Goal: Task Accomplishment & Management: Use online tool/utility

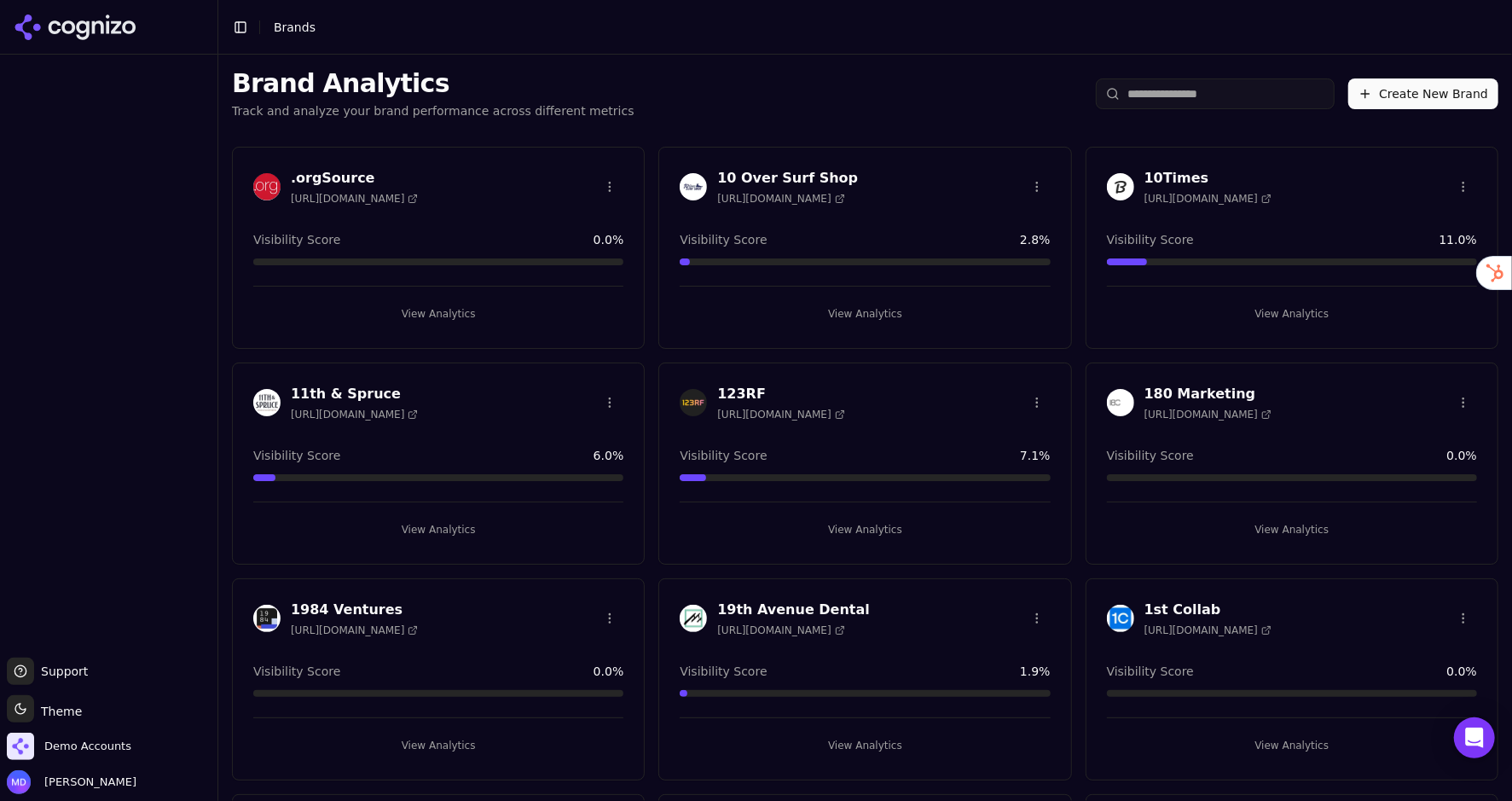
click at [1223, 90] on input "search" at bounding box center [1216, 94] width 239 height 31
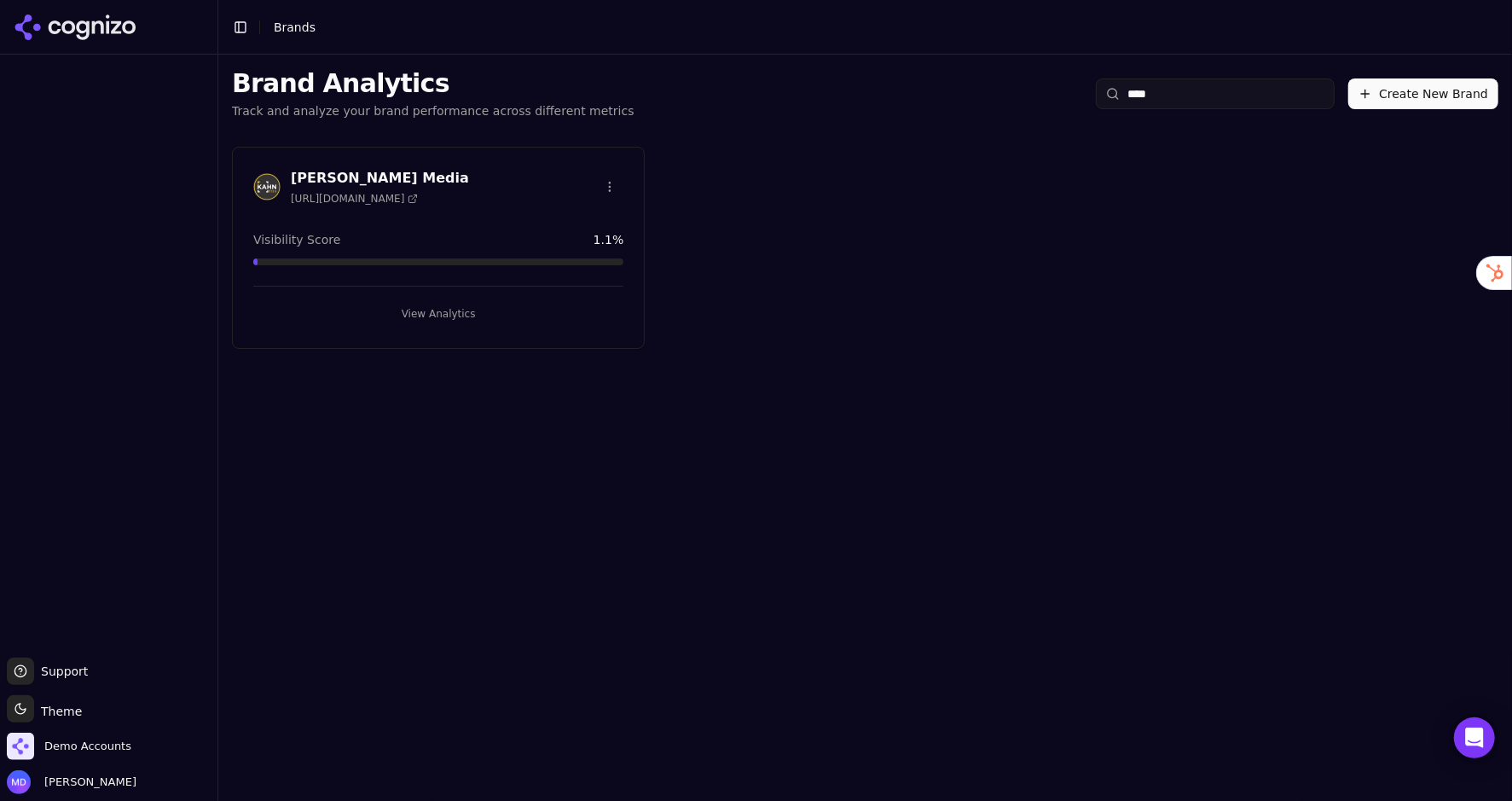
type input "****"
click at [499, 286] on div "View Analytics" at bounding box center [438, 307] width 370 height 42
drag, startPoint x: 483, startPoint y: 317, endPoint x: 501, endPoint y: 312, distance: 18.7
click at [483, 317] on button "View Analytics" at bounding box center [438, 314] width 370 height 27
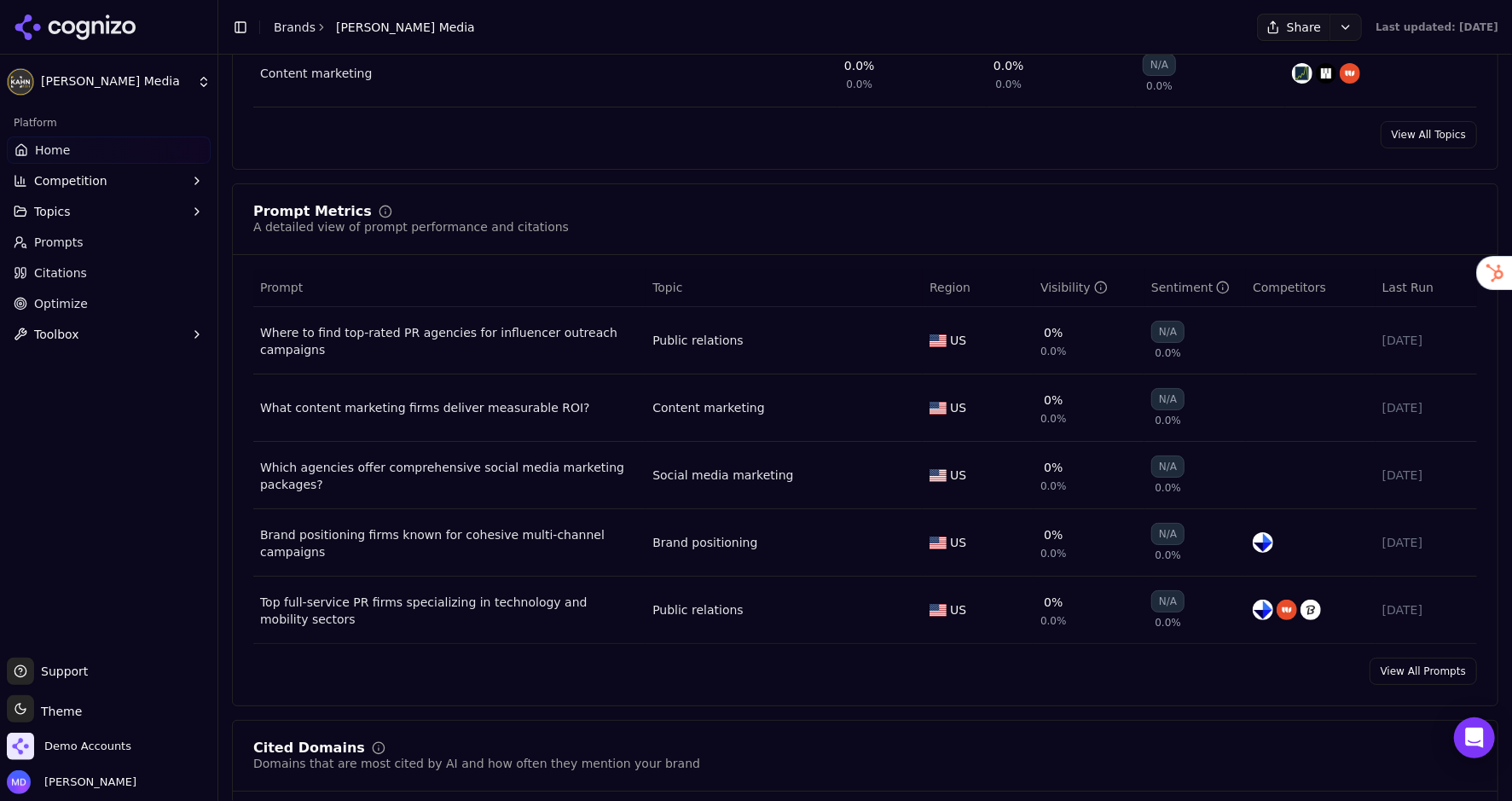
scroll to position [1122, 0]
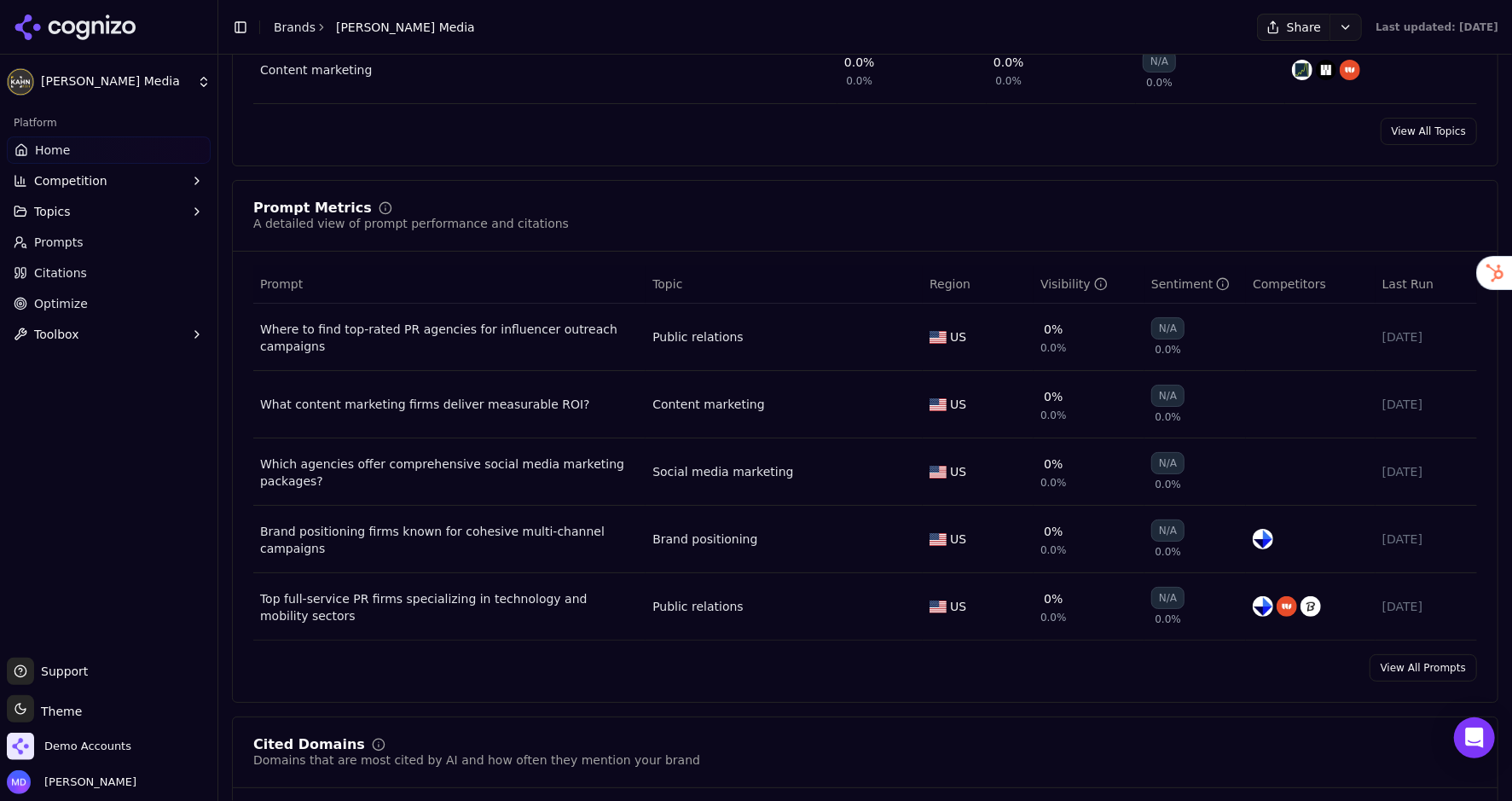
click at [172, 318] on ul "Home Competition Topics Prompts Citations Optimize Toolbox" at bounding box center [109, 243] width 204 height 212
click at [172, 319] on ul "Home Competition Topics Prompts Citations Optimize Toolbox" at bounding box center [109, 243] width 204 height 212
click at [144, 307] on link "Optimize" at bounding box center [109, 303] width 204 height 27
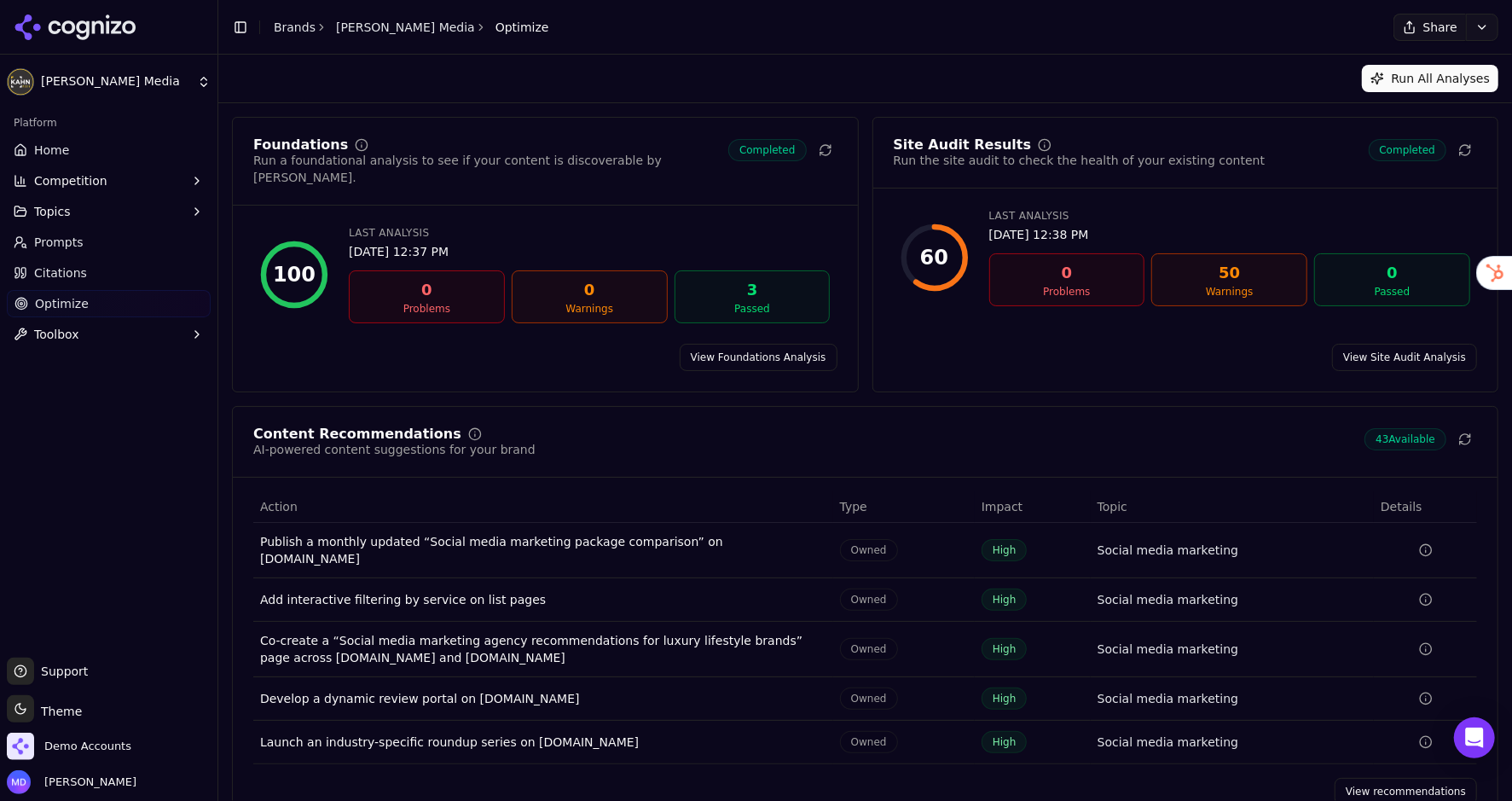
scroll to position [16, 0]
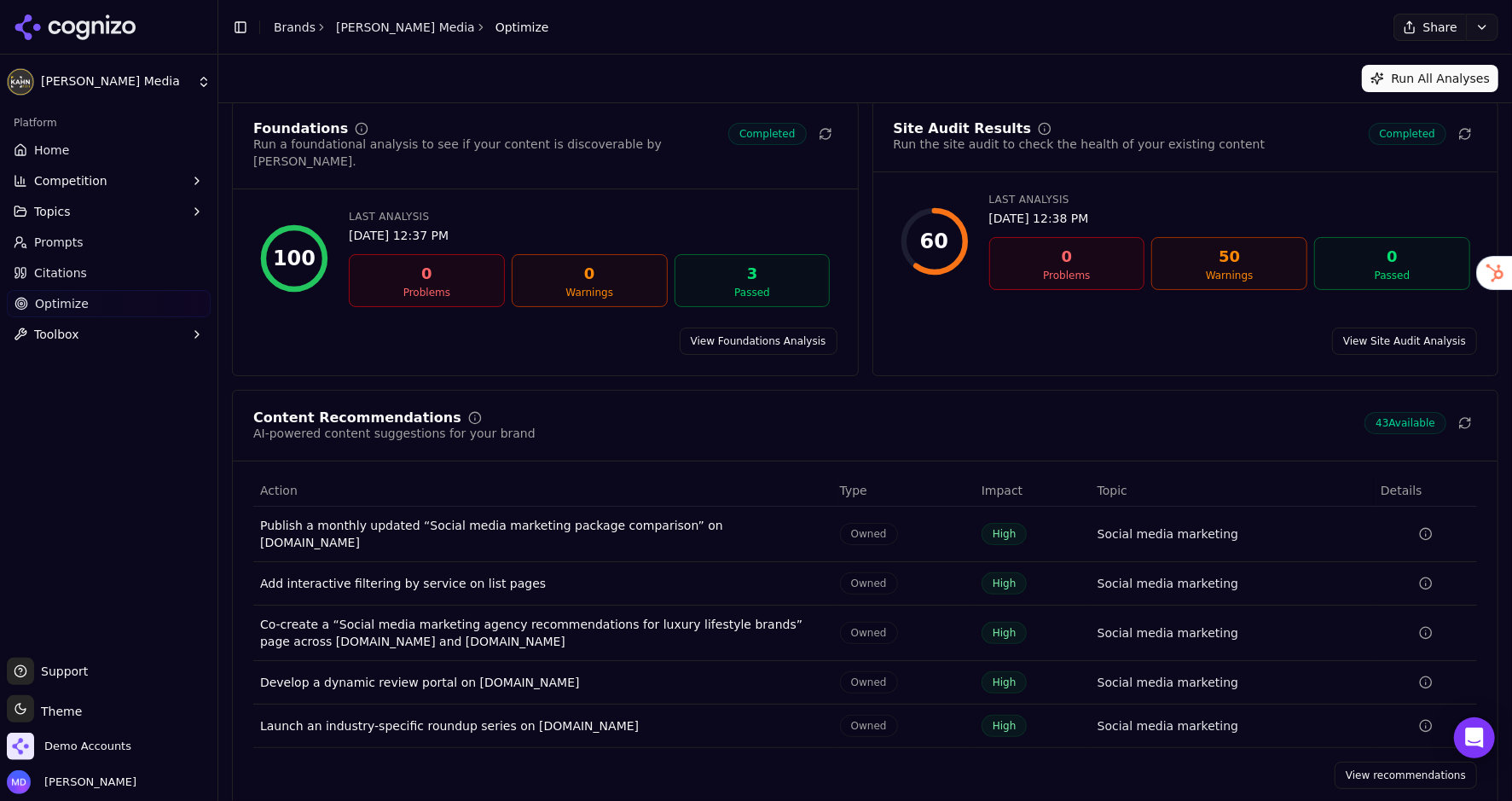
click at [1354, 761] on link "View recommendations" at bounding box center [1405, 775] width 142 height 27
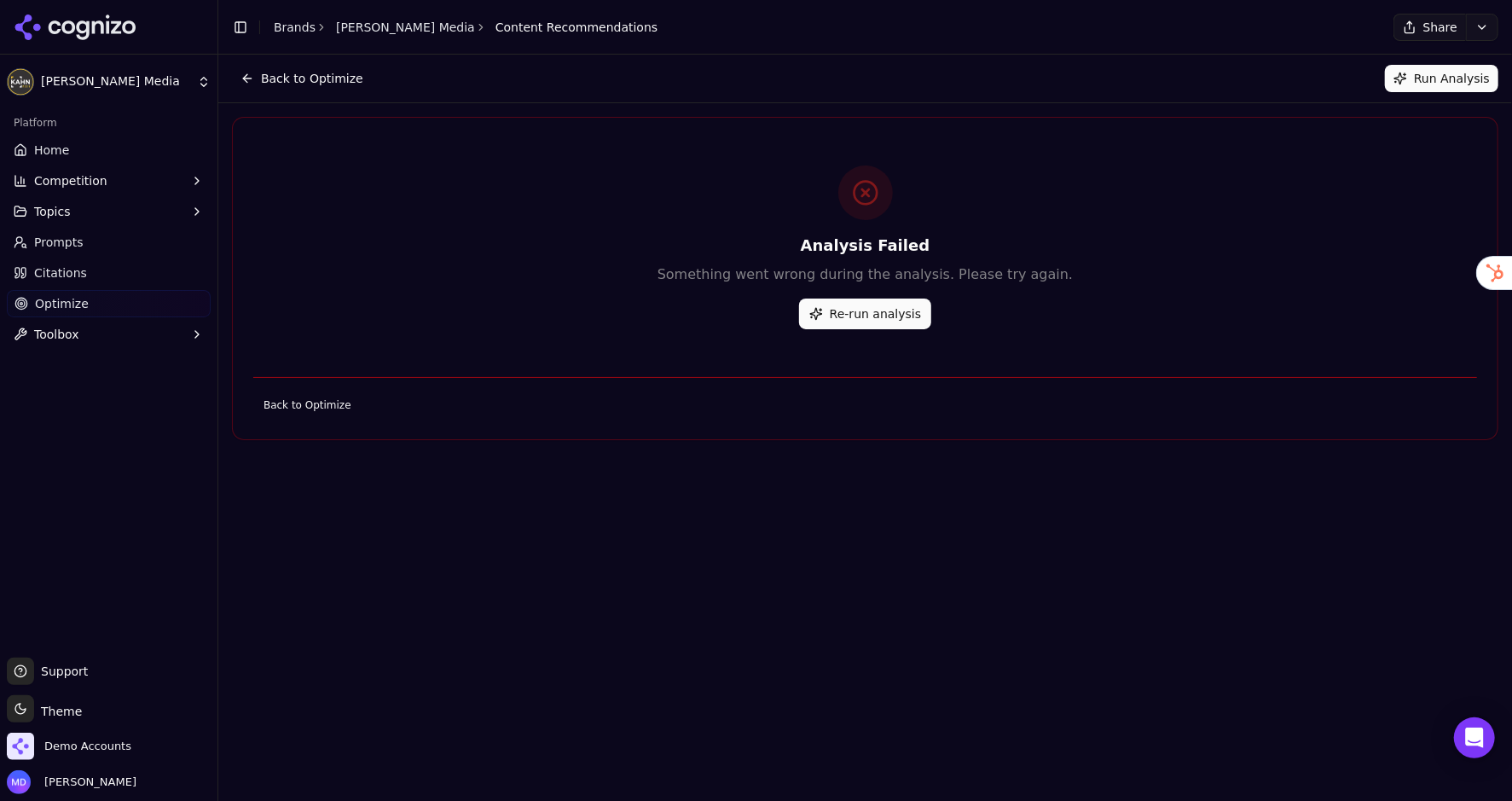
click at [854, 305] on button "Re-run analysis" at bounding box center [866, 314] width 132 height 31
click at [846, 553] on div "Back to Optimize Running Analysis... Analysis Failed Something went wrong durin…" at bounding box center [865, 427] width 1294 height 746
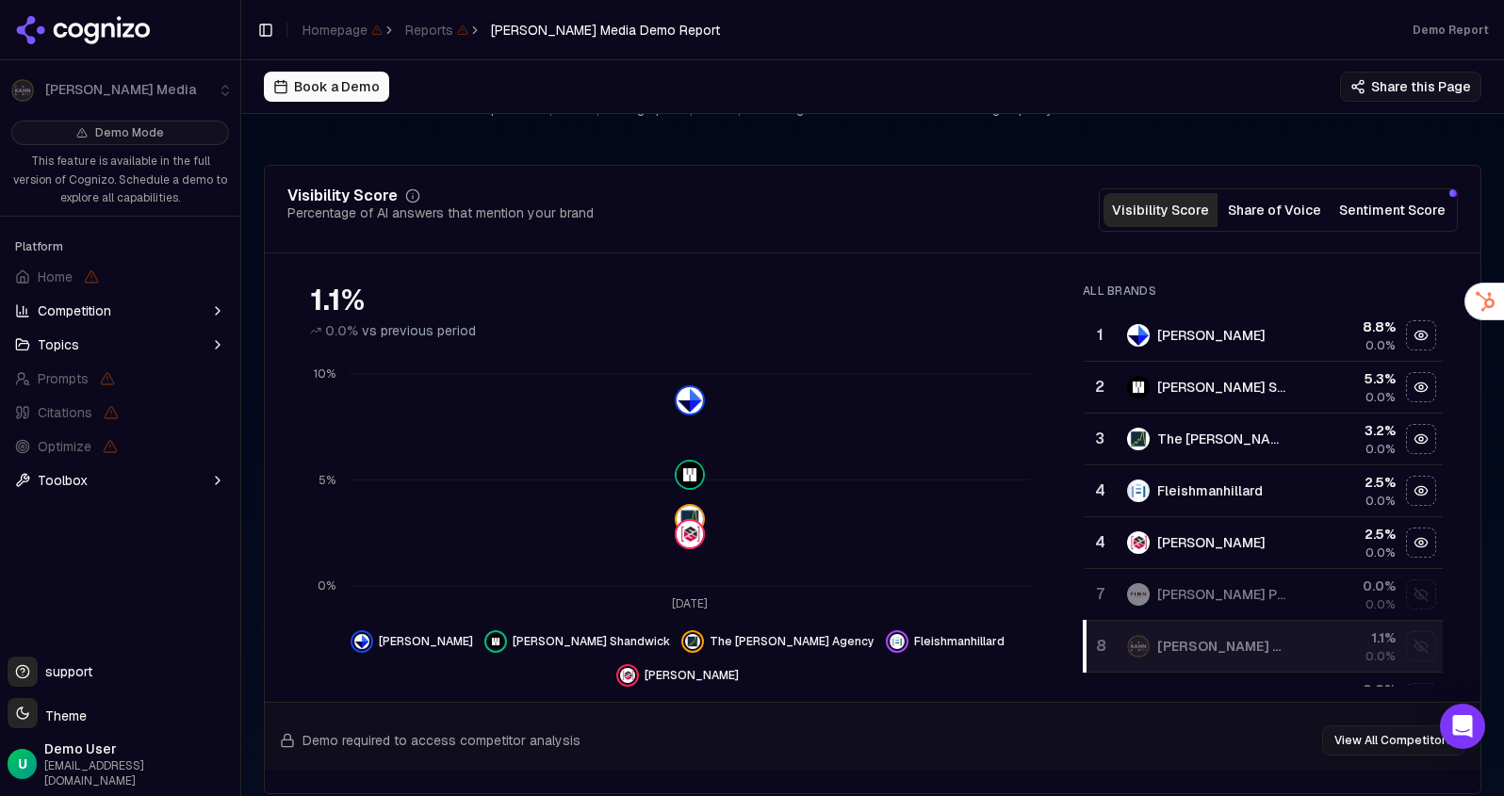
scroll to position [215, 0]
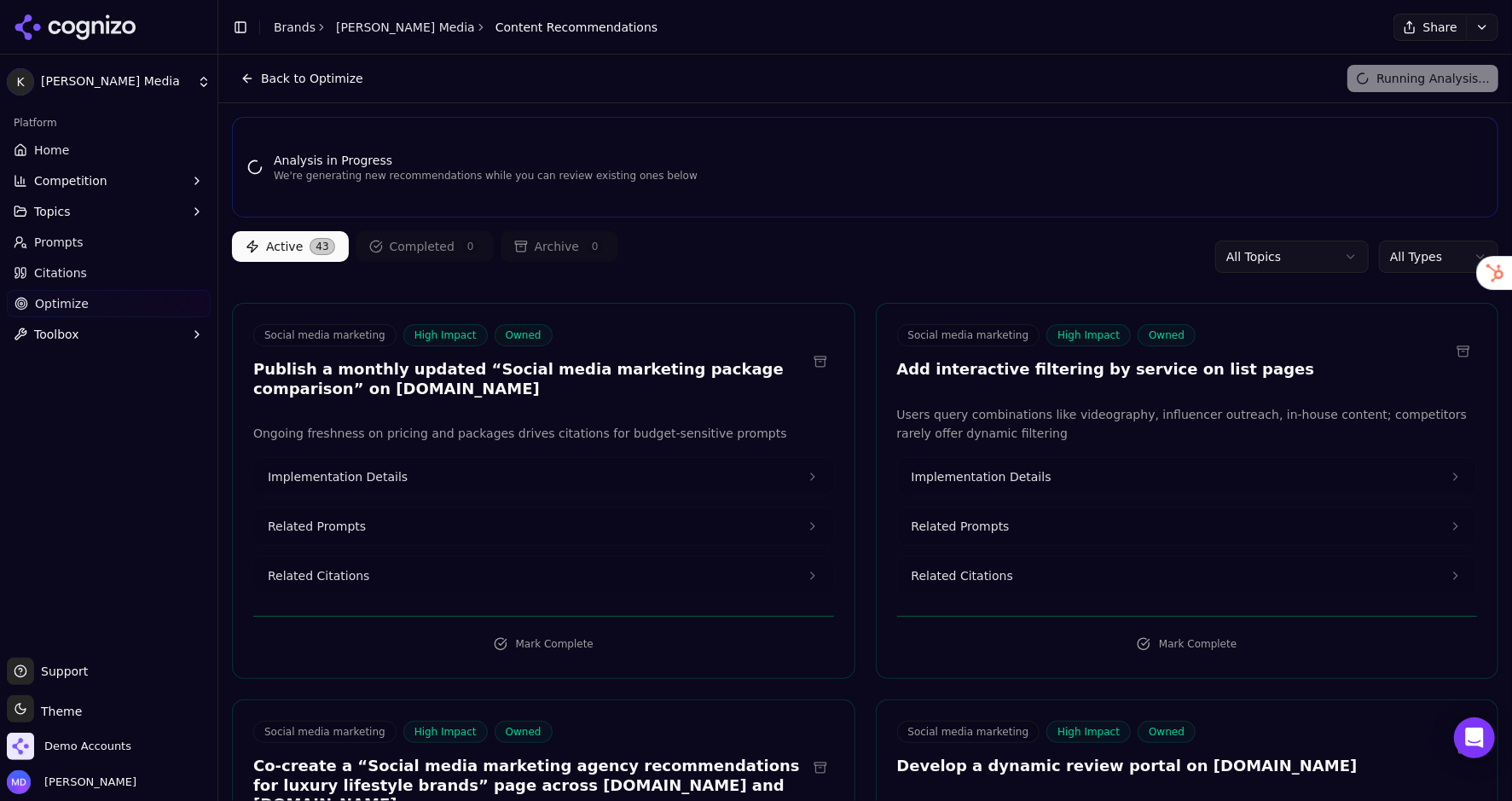
click at [1393, 261] on html "K [PERSON_NAME] Media Platform Home Competition Topics Prompts Citations Optimi…" at bounding box center [756, 400] width 1512 height 801
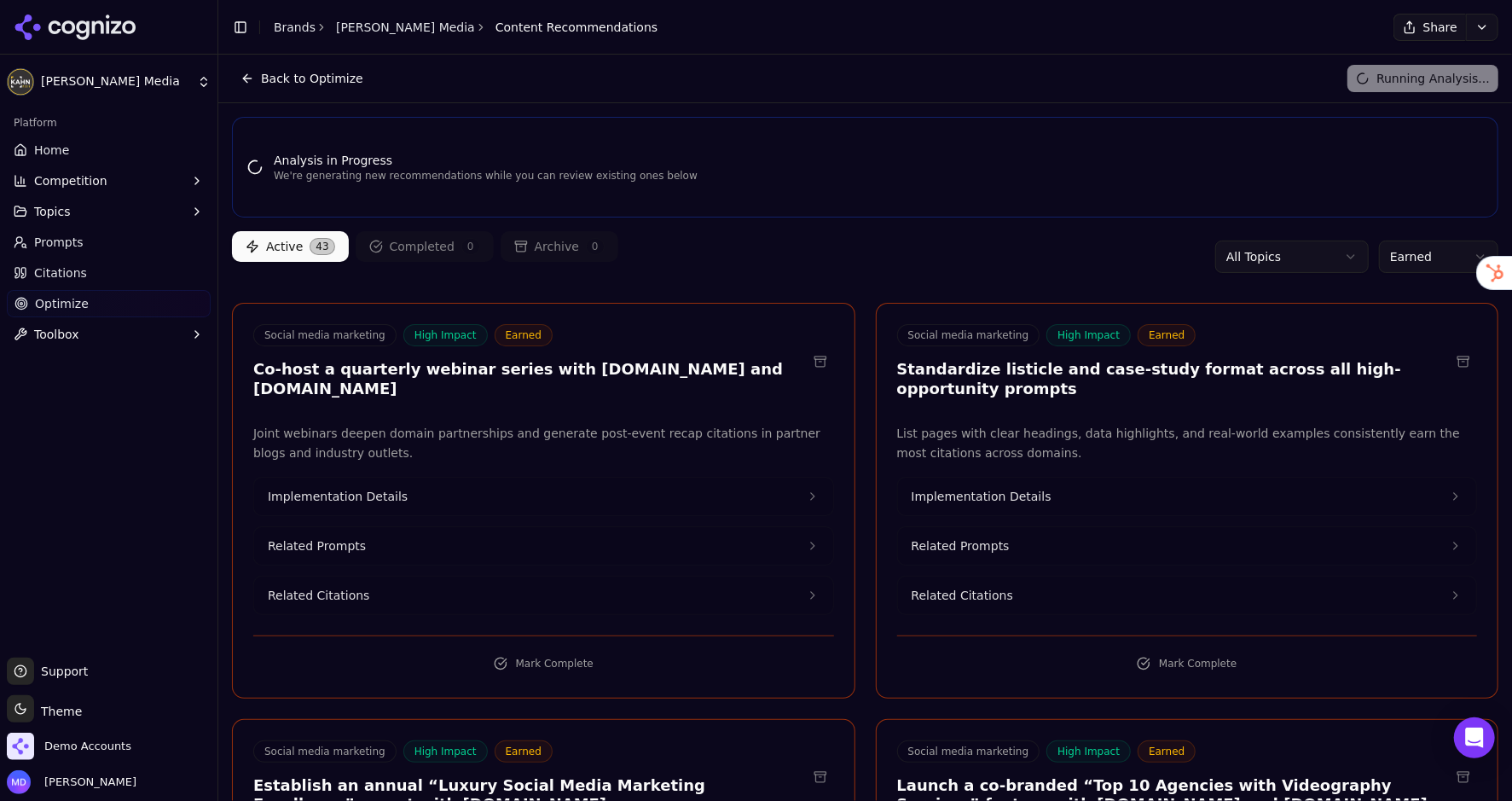
click at [55, 145] on span "Home" at bounding box center [52, 149] width 35 height 17
